Goal: Find specific page/section: Find specific page/section

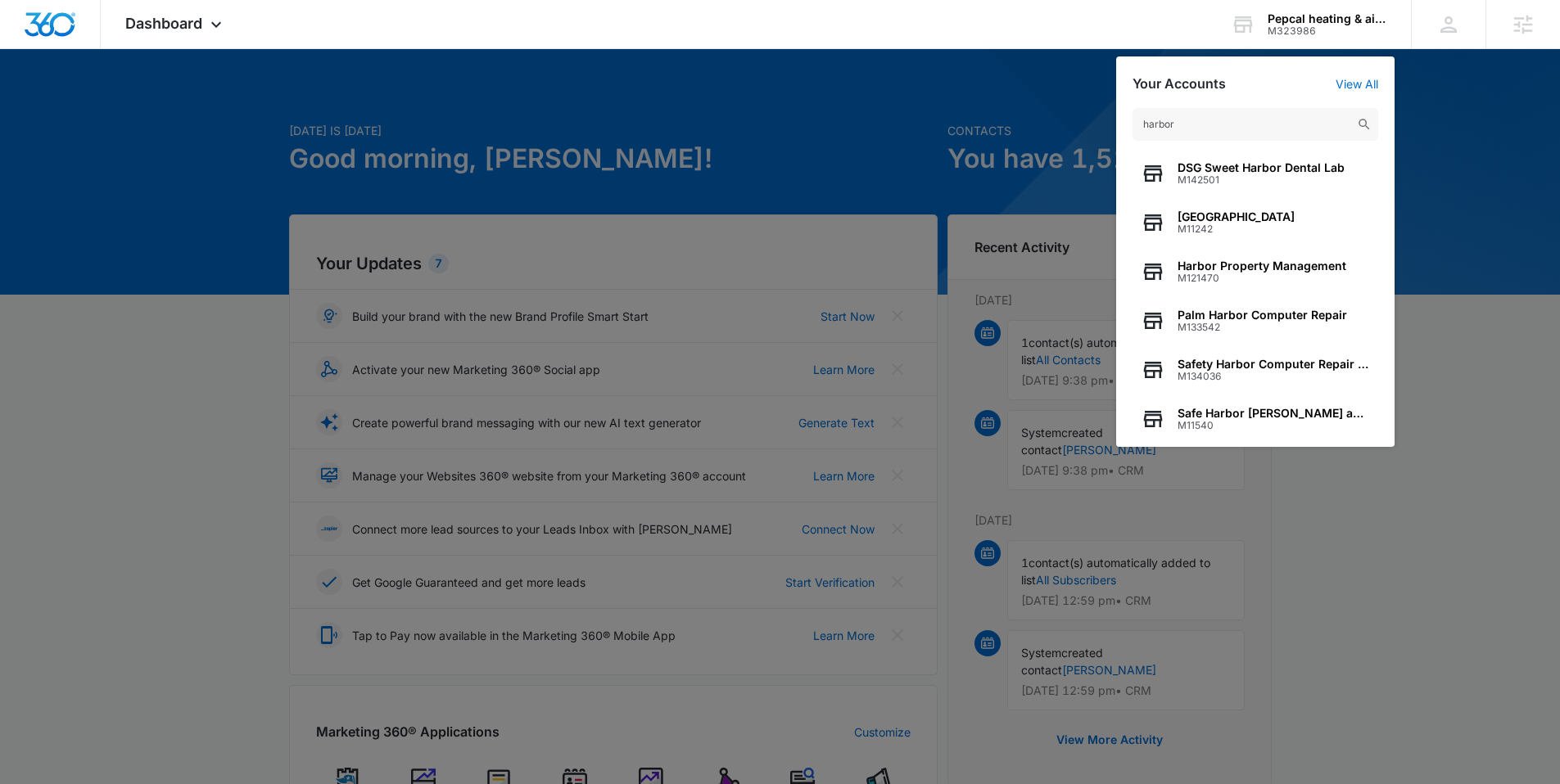
scroll to position [210, 0]
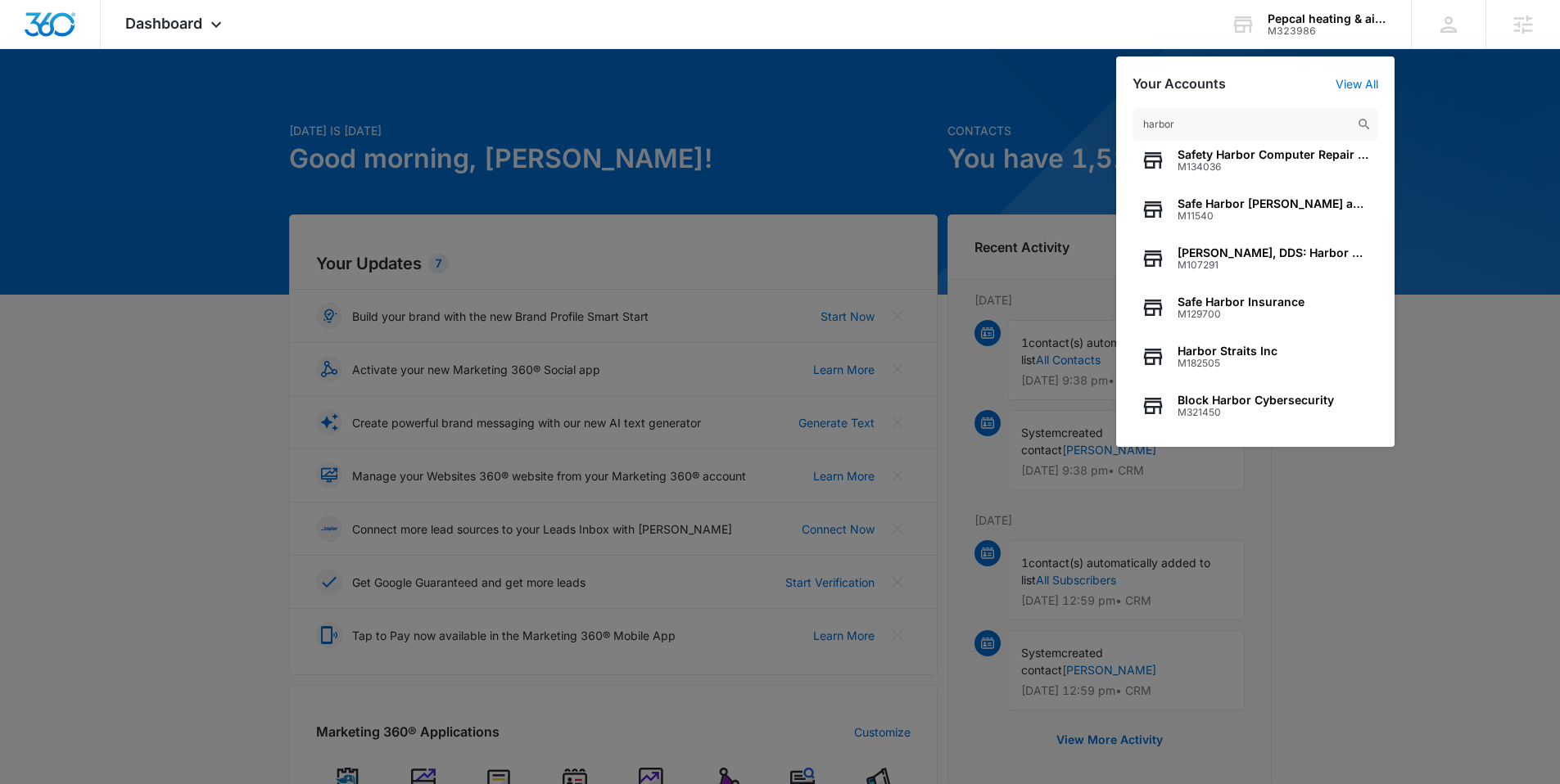
click at [952, 113] on div at bounding box center [780, 392] width 1560 height 784
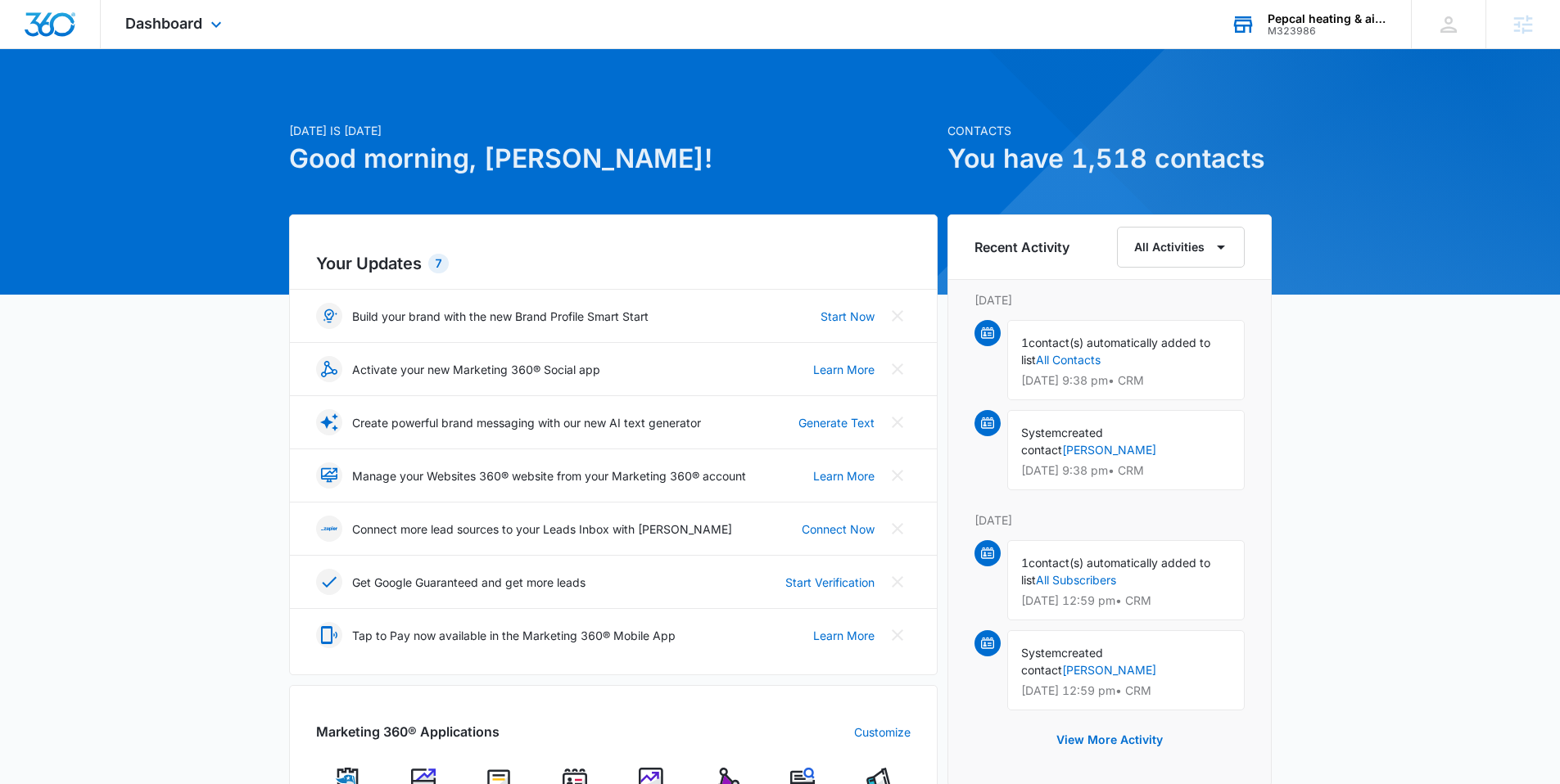
click at [1322, 21] on div "Pepcal heating & air llc." at bounding box center [1328, 19] width 120 height 13
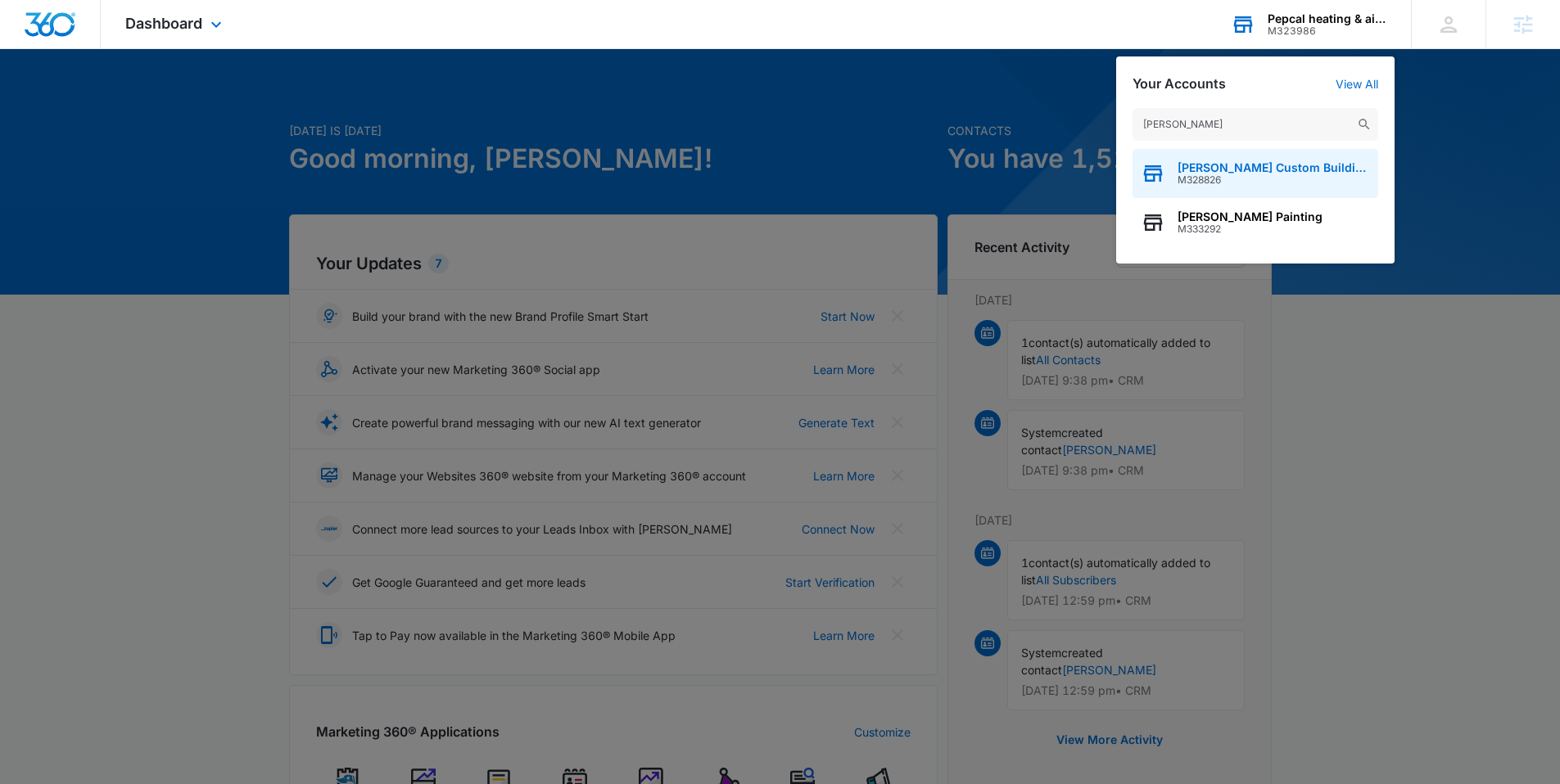
type input "[PERSON_NAME]"
click at [1246, 169] on span "[PERSON_NAME] Custom Building and Renovation LLC" at bounding box center [1273, 168] width 192 height 13
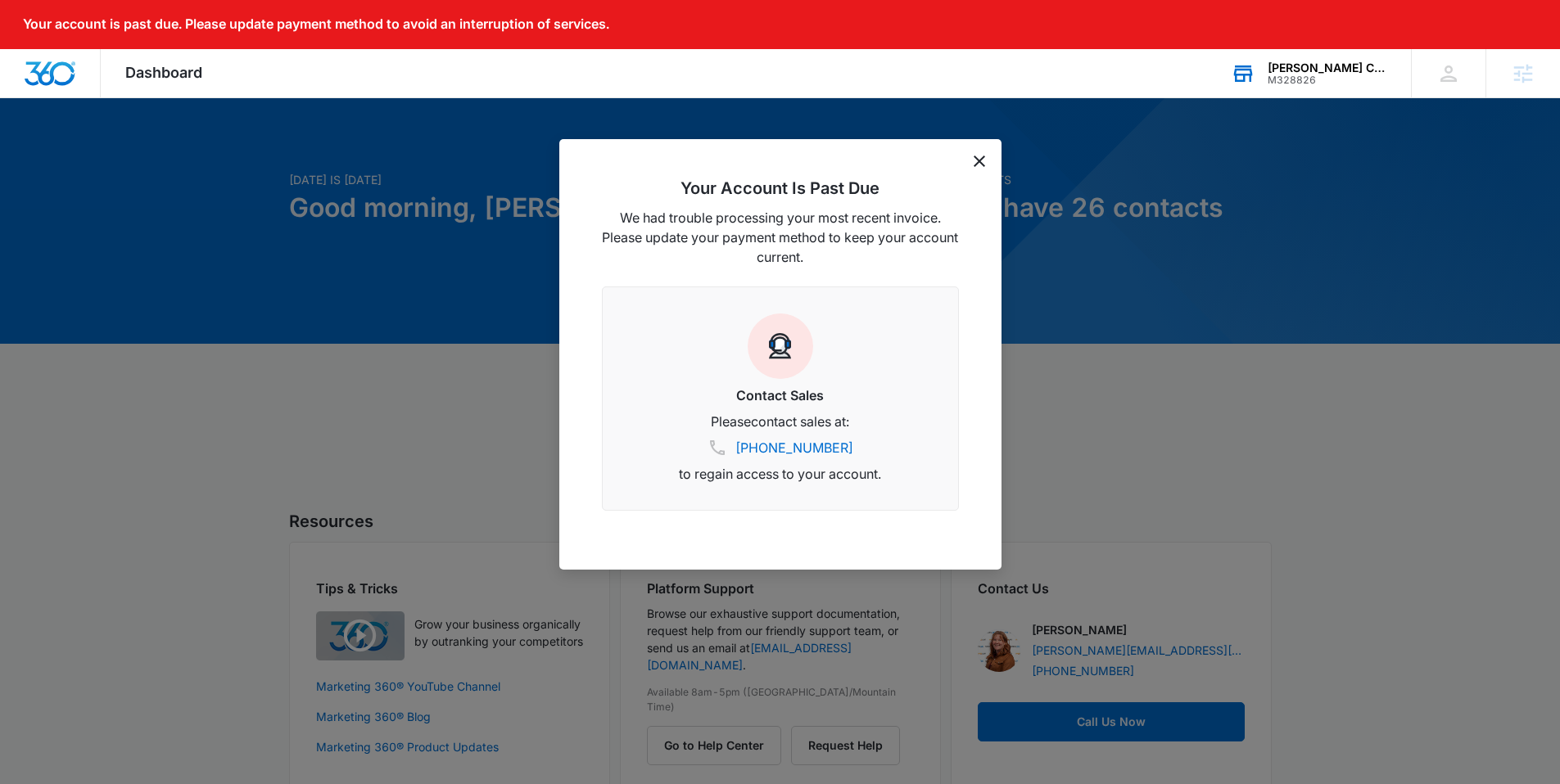
click at [974, 163] on icon "dismiss this dialog" at bounding box center [979, 161] width 12 height 12
